Goal: Task Accomplishment & Management: Complete application form

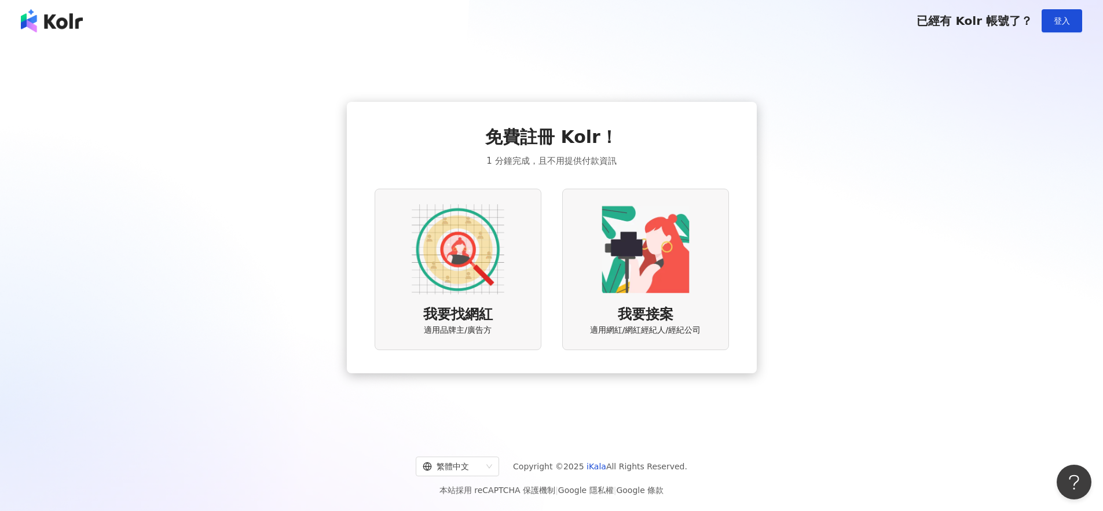
click at [65, 26] on img at bounding box center [52, 20] width 62 height 23
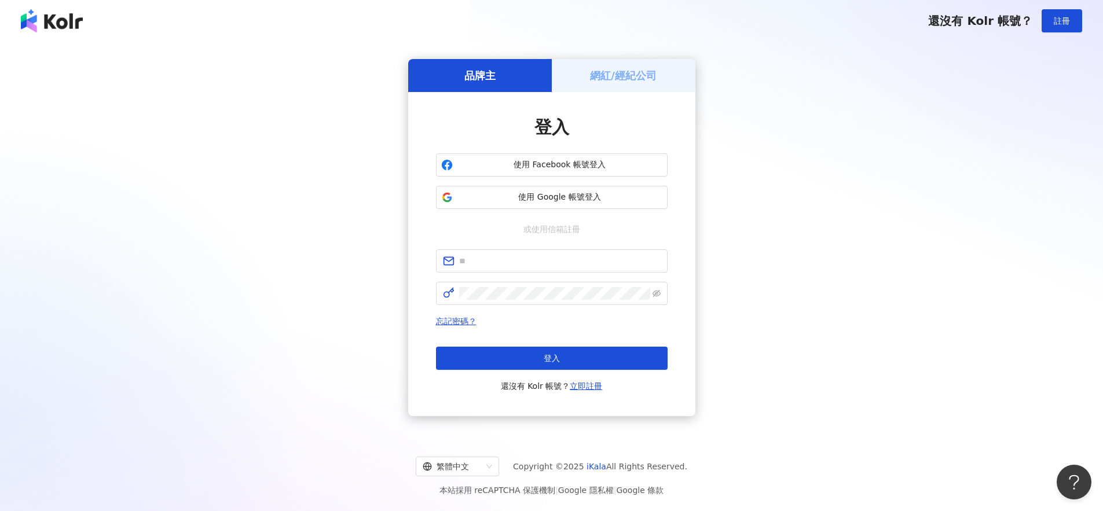
click at [982, 24] on span "還沒有 Kolr 帳號？" at bounding box center [980, 21] width 104 height 14
click at [985, 20] on span "還沒有 Kolr 帳號？" at bounding box center [980, 21] width 104 height 14
click at [608, 76] on h5 "網紅/經紀公司" at bounding box center [623, 75] width 67 height 14
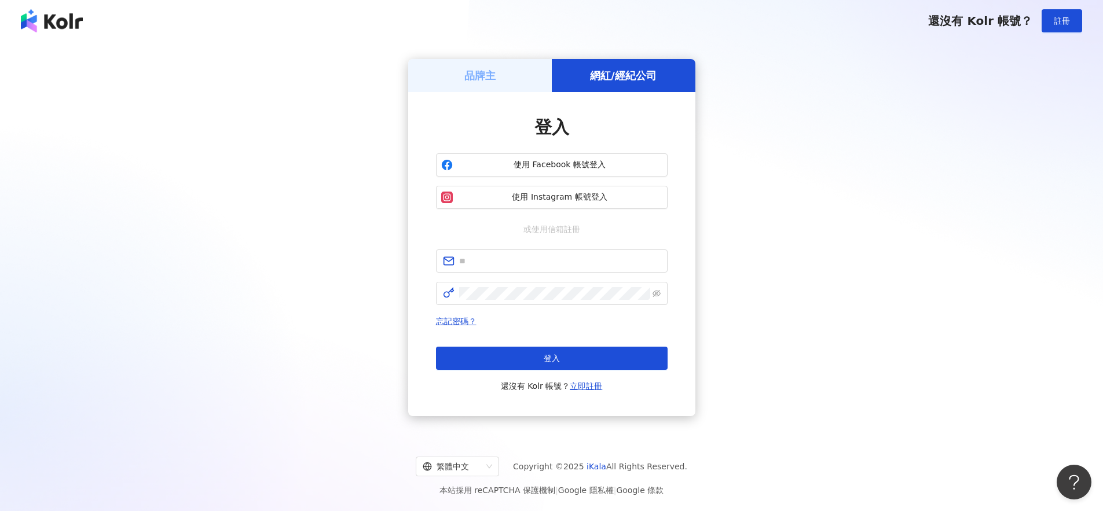
click at [471, 80] on h5 "品牌主" at bounding box center [479, 75] width 31 height 14
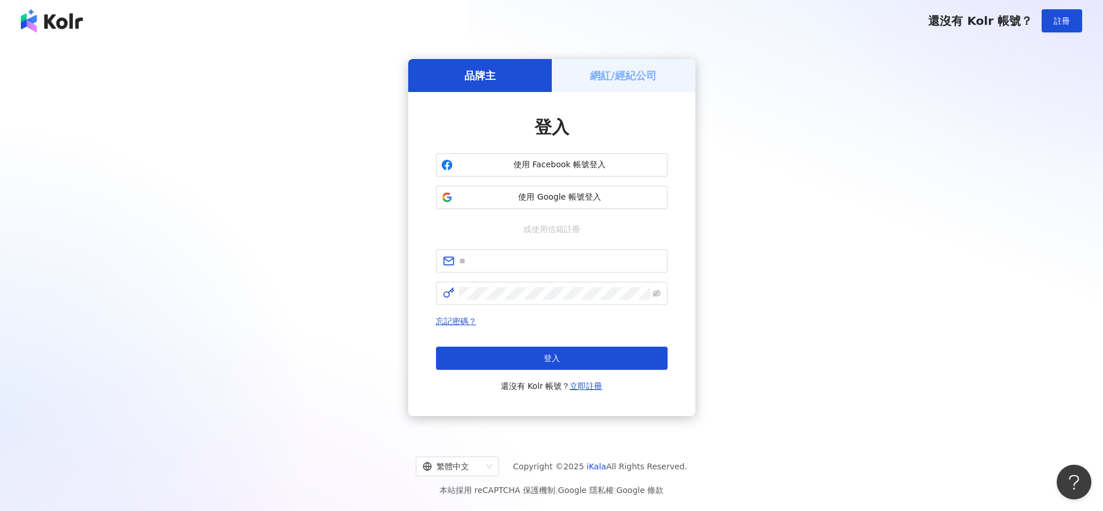
click at [59, 30] on img at bounding box center [52, 20] width 62 height 23
